Goal: Information Seeking & Learning: Learn about a topic

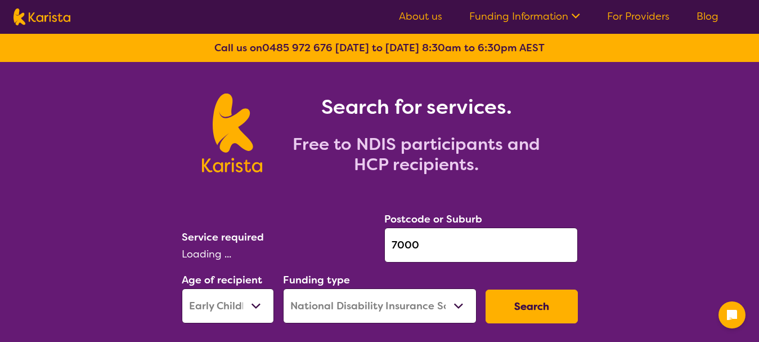
select select "EC"
select select "NDIS"
click at [413, 251] on input "7000" at bounding box center [481, 244] width 194 height 35
select select "[MEDICAL_DATA]"
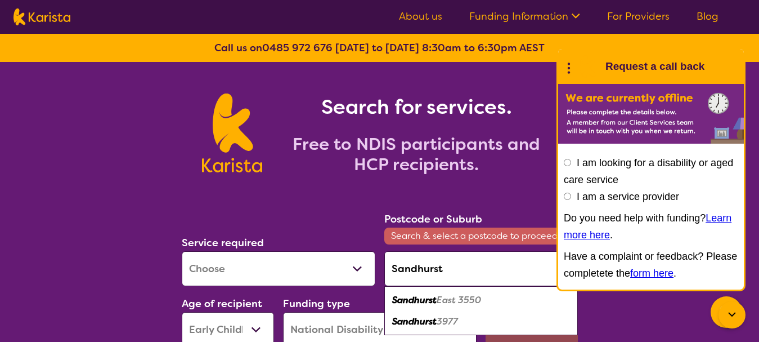
click at [418, 319] on em "Sandhurst" at bounding box center [414, 321] width 44 height 12
type input "3977"
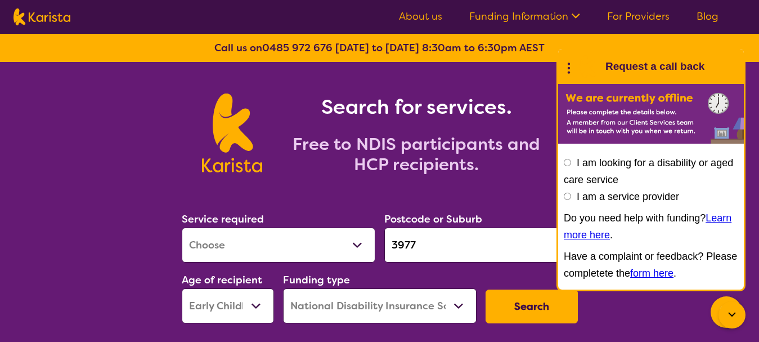
click at [736, 312] on icon at bounding box center [733, 315] width 14 height 14
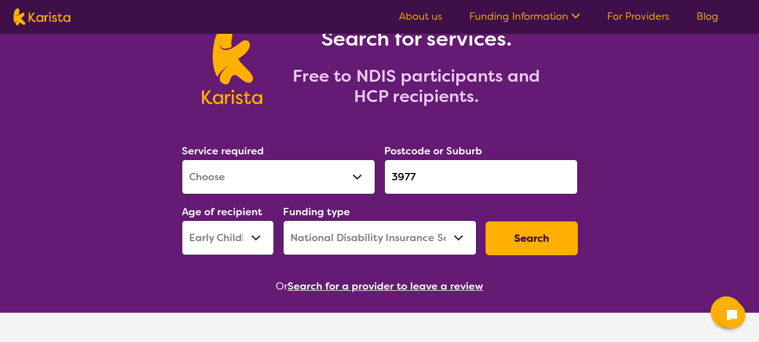
scroll to position [69, 0]
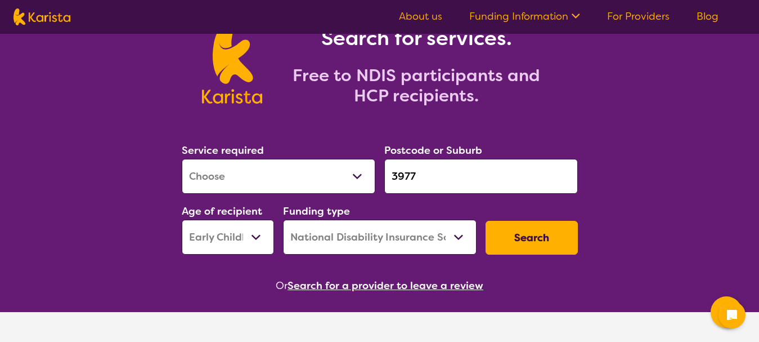
click at [235, 238] on select "Early Childhood - 0 to 9 Child - 10 to 11 Adolescent - 12 to 17 Adult - 18 to 6…" at bounding box center [228, 237] width 92 height 35
click at [507, 231] on button "Search" at bounding box center [532, 238] width 92 height 34
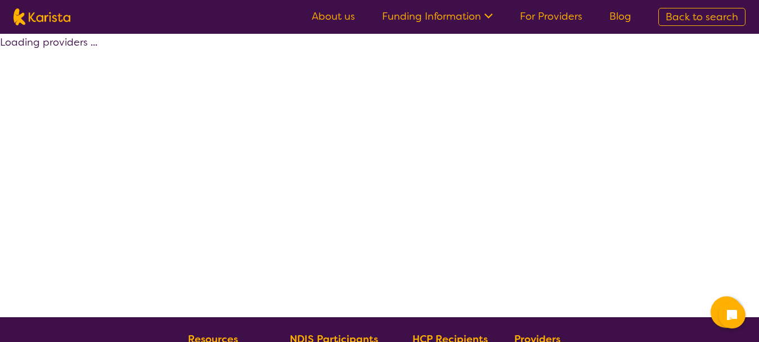
select select "by_score"
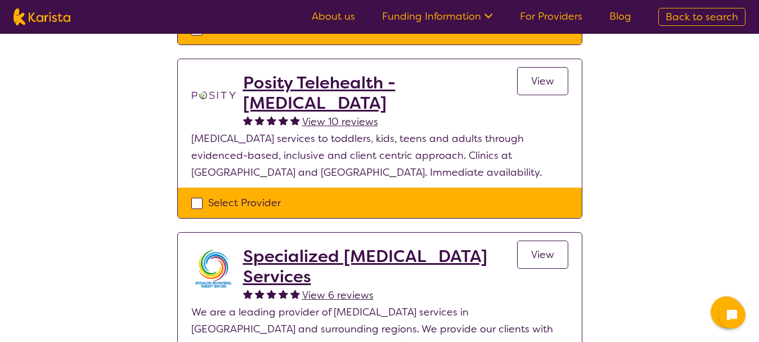
scroll to position [383, 0]
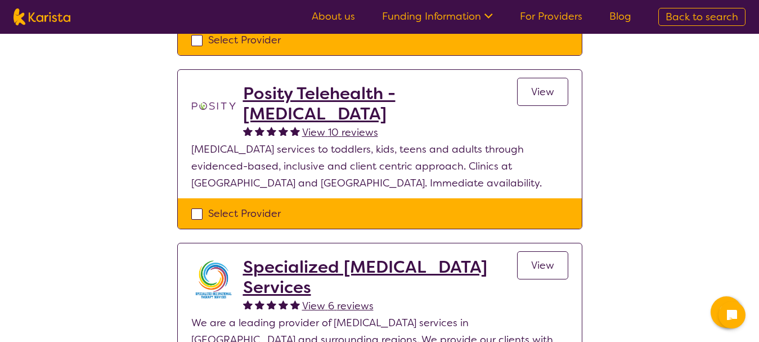
scroll to position [40, 0]
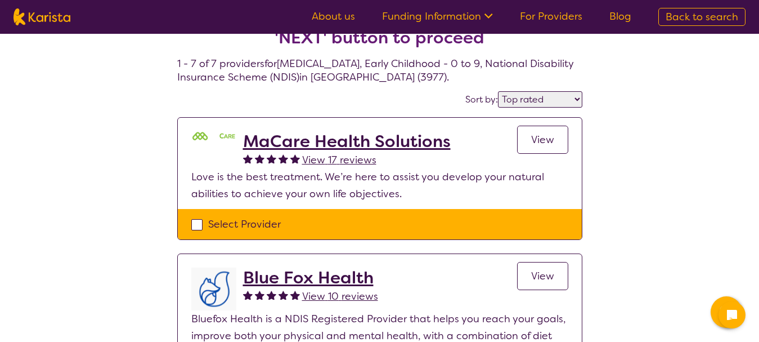
select select "[MEDICAL_DATA]"
select select "EC"
select select "NDIS"
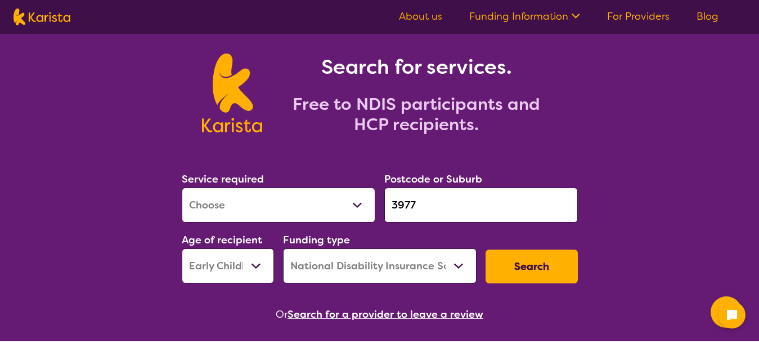
scroll to position [0, 0]
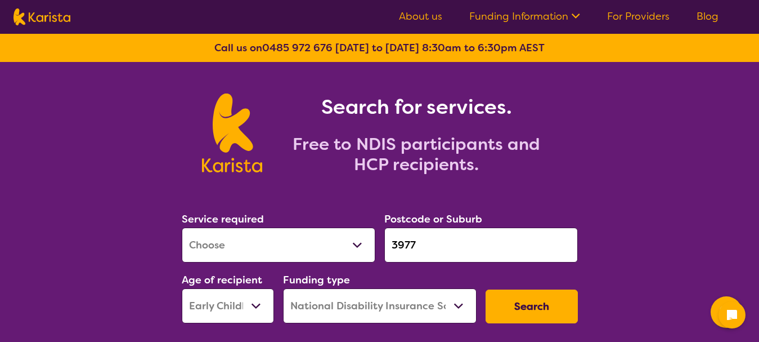
click at [246, 253] on select "Allied Health Assistant Assessment ([MEDICAL_DATA] or [MEDICAL_DATA]) Behaviour…" at bounding box center [279, 244] width 194 height 35
select select "Psychology"
click at [182, 227] on select "Allied Health Assistant Assessment ([MEDICAL_DATA] or [MEDICAL_DATA]) Behaviour…" at bounding box center [279, 244] width 194 height 35
click at [535, 303] on button "Search" at bounding box center [532, 306] width 92 height 34
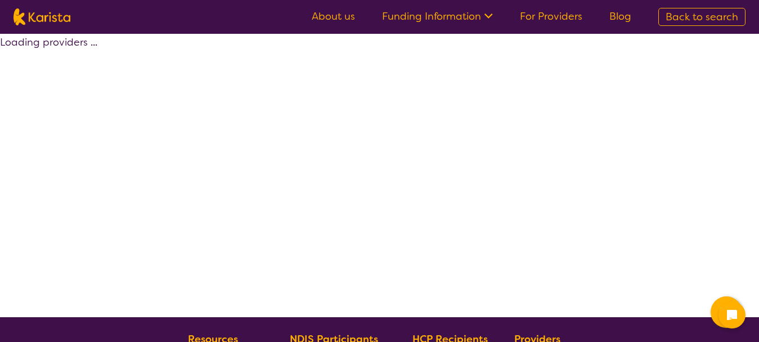
select select "by_score"
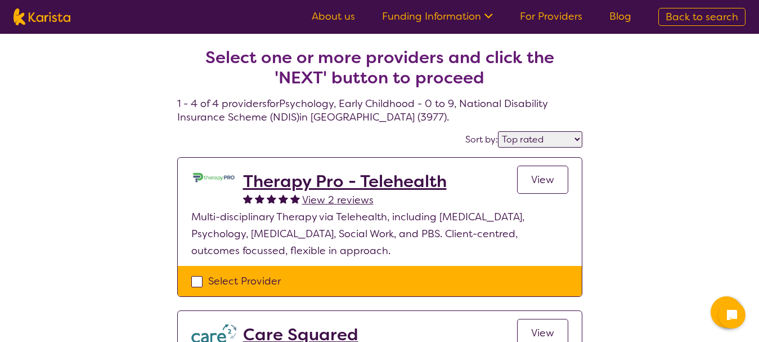
click at [23, 17] on img at bounding box center [42, 16] width 57 height 17
select select "Psychology"
select select "EC"
select select "NDIS"
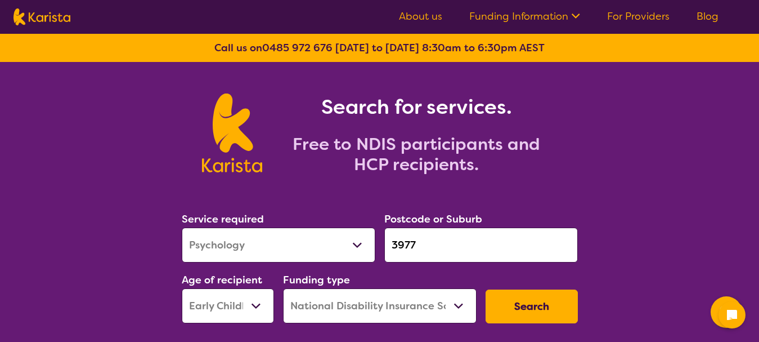
click at [240, 248] on select "Allied Health Assistant Assessment ([MEDICAL_DATA] or [MEDICAL_DATA]) Behaviour…" at bounding box center [279, 244] width 194 height 35
select select "Physiotherapy"
click at [182, 227] on select "Allied Health Assistant Assessment ([MEDICAL_DATA] or [MEDICAL_DATA]) Behaviour…" at bounding box center [279, 244] width 194 height 35
click at [252, 303] on select "Early Childhood - 0 to 9 Child - 10 to 11 Adolescent - 12 to 17 Adult - 18 to 6…" at bounding box center [228, 305] width 92 height 35
select select "AS"
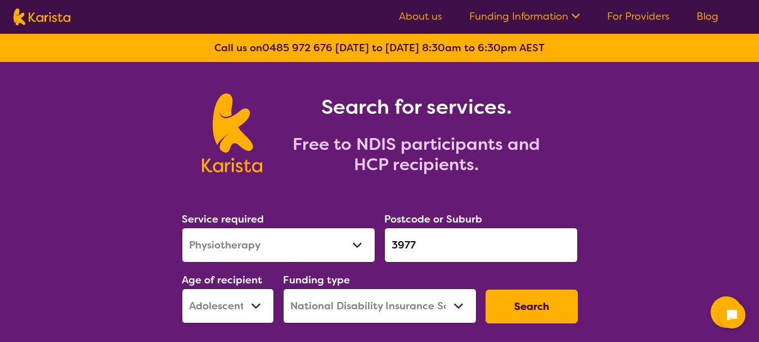
click at [182, 288] on select "Early Childhood - 0 to 9 Child - 10 to 11 Adolescent - 12 to 17 Adult - 18 to 6…" at bounding box center [228, 305] width 92 height 35
click at [539, 315] on button "Search" at bounding box center [532, 306] width 92 height 34
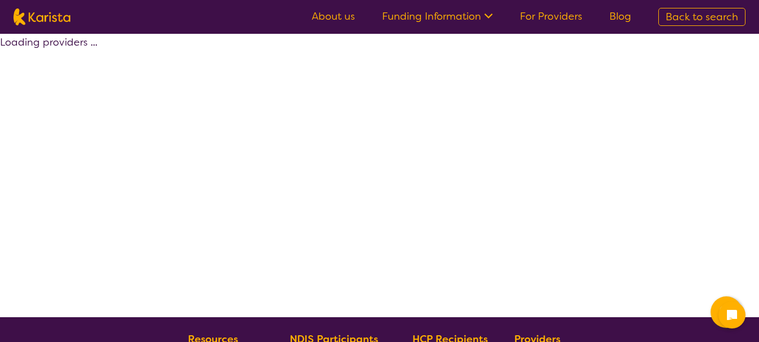
select select "by_score"
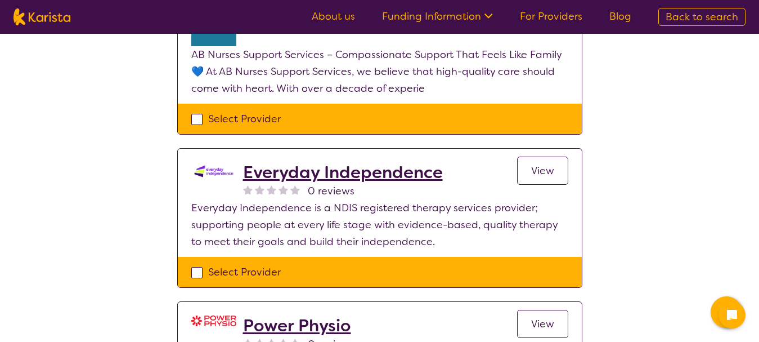
scroll to position [597, 0]
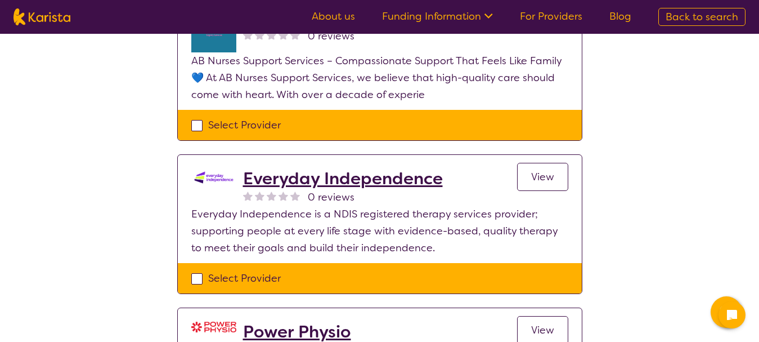
click at [50, 10] on img at bounding box center [42, 16] width 57 height 17
select select "Physiotherapy"
select select "AS"
select select "NDIS"
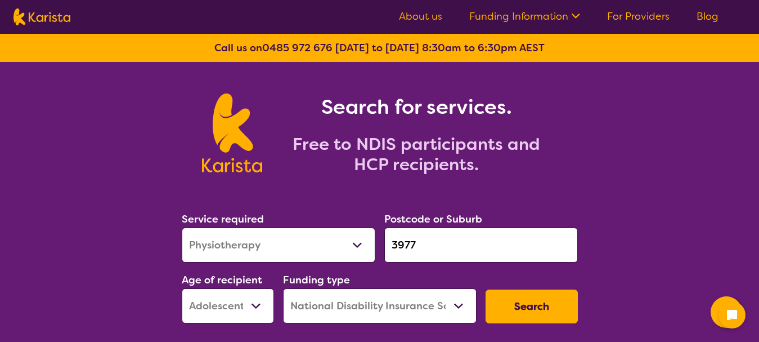
click at [428, 258] on input "3977" at bounding box center [481, 244] width 194 height 35
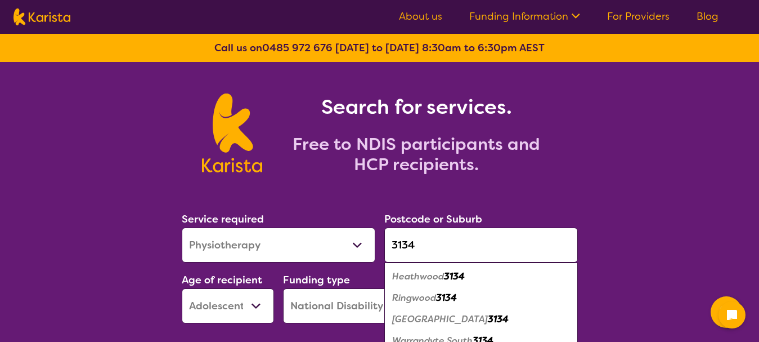
type input "3134"
click at [412, 293] on em "Ringwood" at bounding box center [414, 298] width 44 height 12
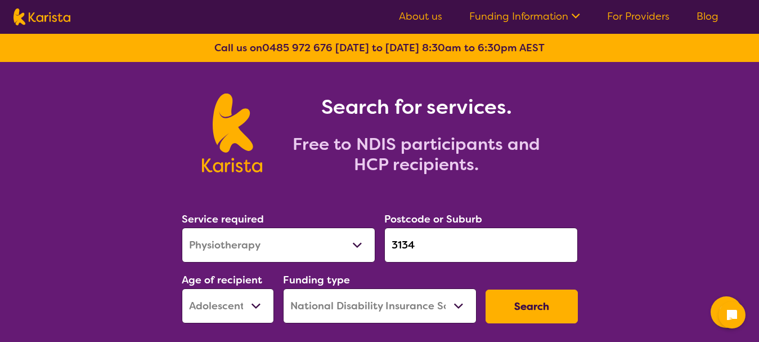
click at [521, 306] on button "Search" at bounding box center [532, 306] width 92 height 34
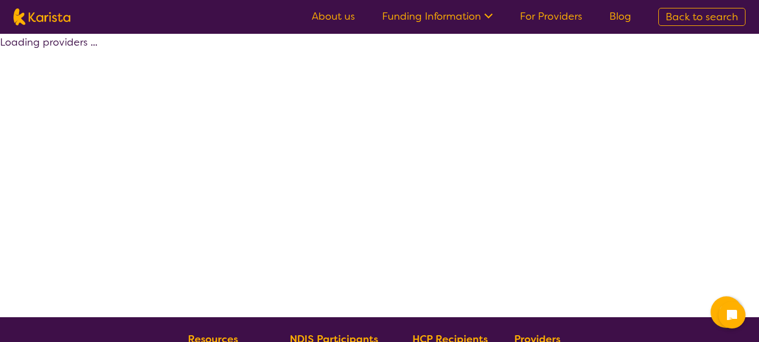
select select "by_score"
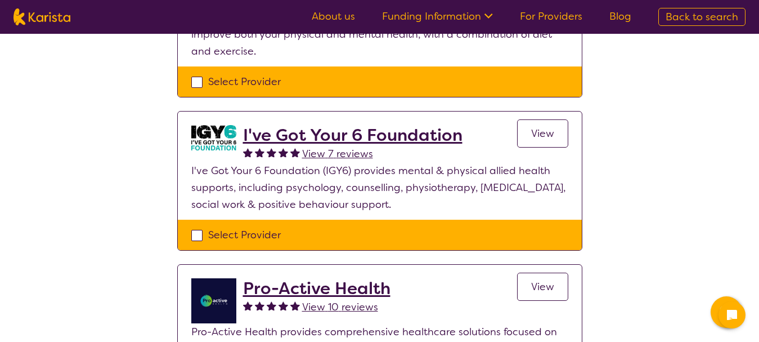
scroll to position [337, 0]
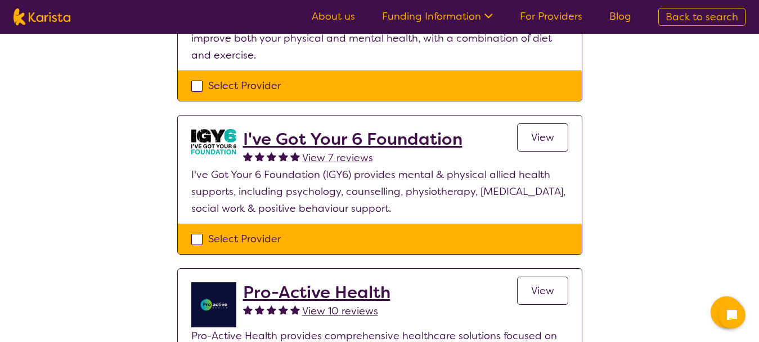
click at [35, 24] on img at bounding box center [42, 16] width 57 height 17
select select "Physiotherapy"
select select "AS"
select select "NDIS"
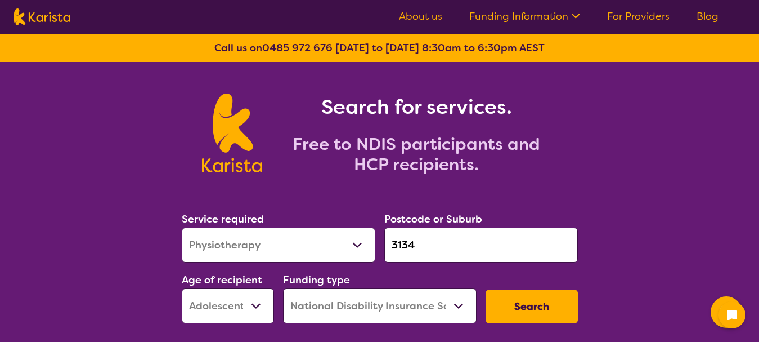
click at [229, 249] on select "Allied Health Assistant Assessment ([MEDICAL_DATA] or [MEDICAL_DATA]) Behaviour…" at bounding box center [279, 244] width 194 height 35
select select "[MEDICAL_DATA]"
click at [182, 227] on select "Allied Health Assistant Assessment ([MEDICAL_DATA] or [MEDICAL_DATA]) Behaviour…" at bounding box center [279, 244] width 194 height 35
click at [525, 312] on button "Search" at bounding box center [532, 306] width 92 height 34
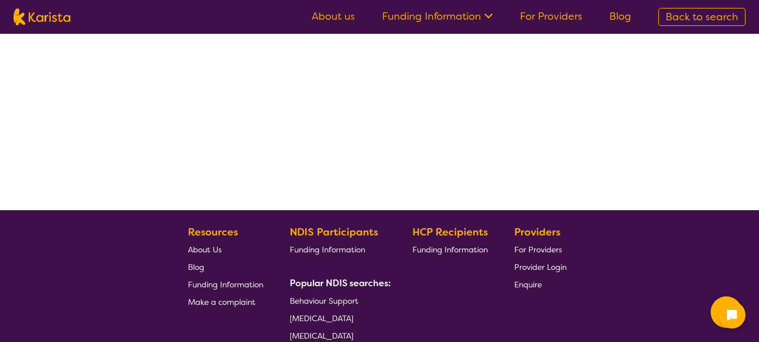
select select "by_score"
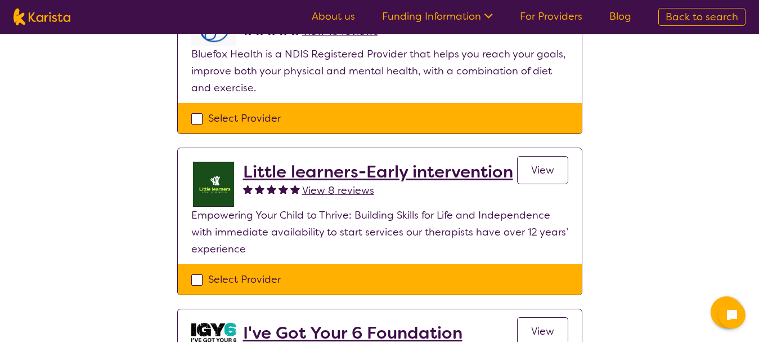
scroll to position [549, 0]
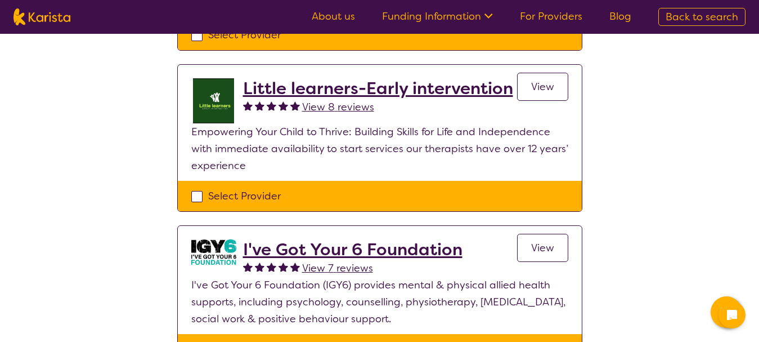
click at [42, 21] on img at bounding box center [42, 16] width 57 height 17
select select "[MEDICAL_DATA]"
select select "AS"
select select "NDIS"
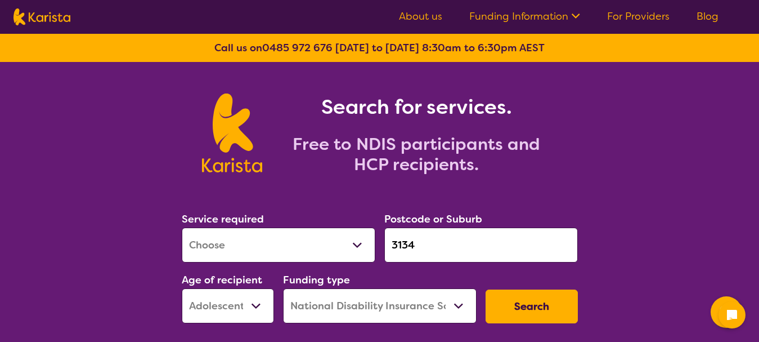
click at [472, 251] on input "3134" at bounding box center [481, 244] width 194 height 35
click at [281, 235] on select "Allied Health Assistant Assessment ([MEDICAL_DATA] or [MEDICAL_DATA]) Behaviour…" at bounding box center [279, 244] width 194 height 35
select select "Psychology"
click at [182, 227] on select "Allied Health Assistant Assessment ([MEDICAL_DATA] or [MEDICAL_DATA]) Behaviour…" at bounding box center [279, 244] width 194 height 35
click at [537, 315] on button "Search" at bounding box center [532, 306] width 92 height 34
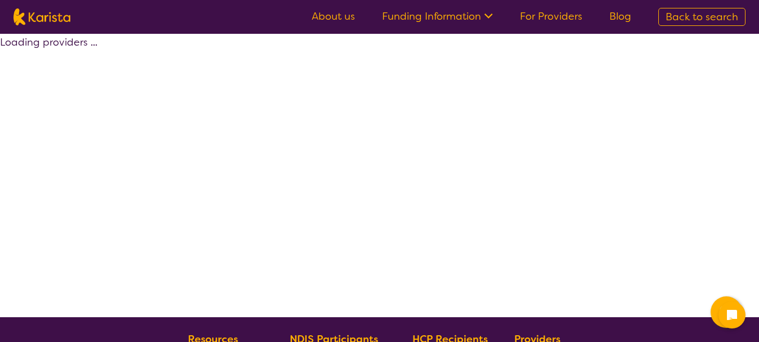
select select "by_score"
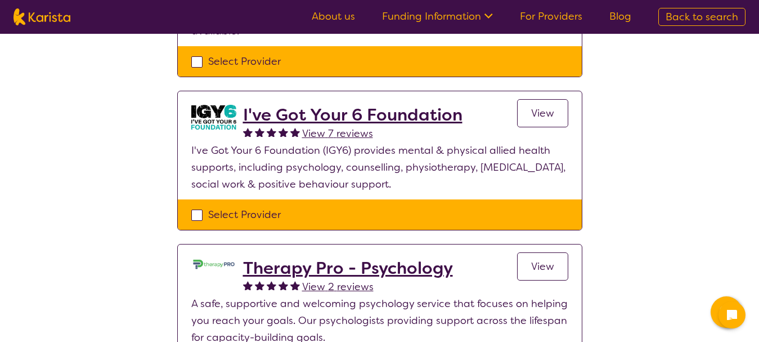
scroll to position [379, 0]
